Goal: Ask a question

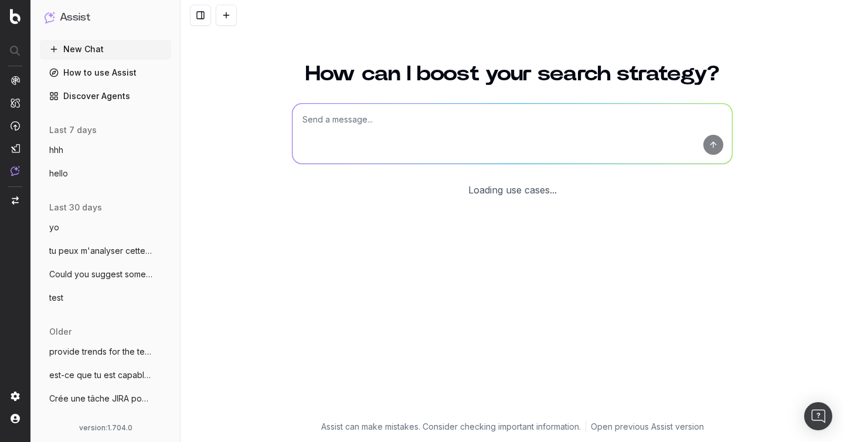
scroll to position [13, 0]
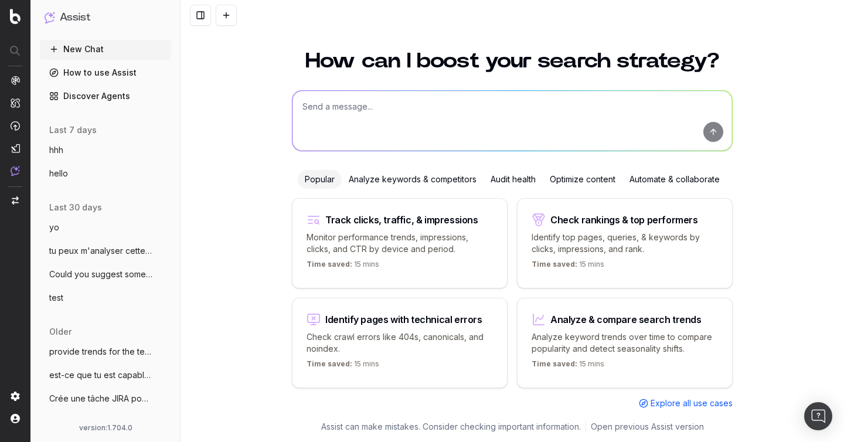
click at [64, 205] on span "last 30 days" at bounding box center [75, 208] width 53 height 12
click at [64, 235] on button "yo" at bounding box center [105, 227] width 131 height 19
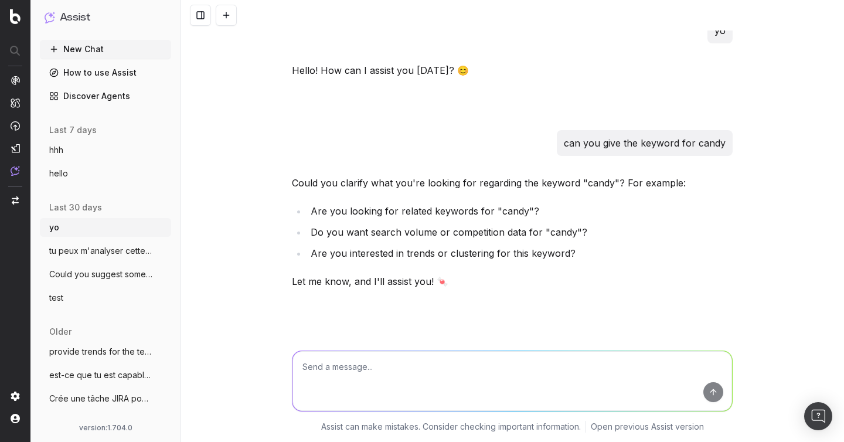
scroll to position [163, 0]
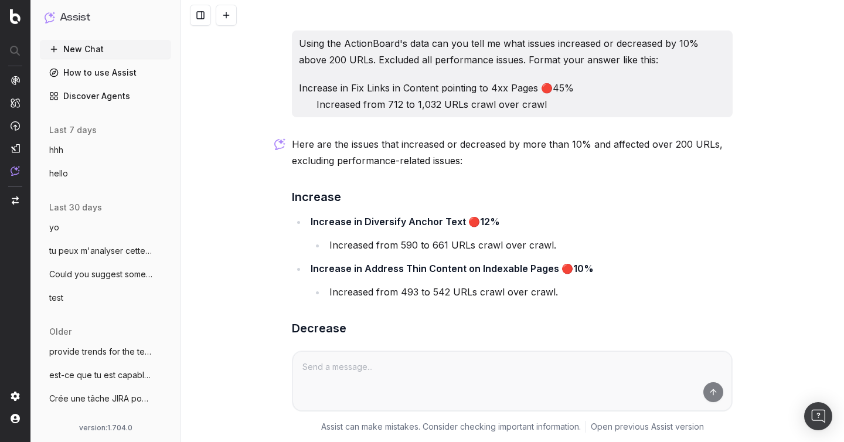
scroll to position [196, 0]
